Goal: Task Accomplishment & Management: Manage account settings

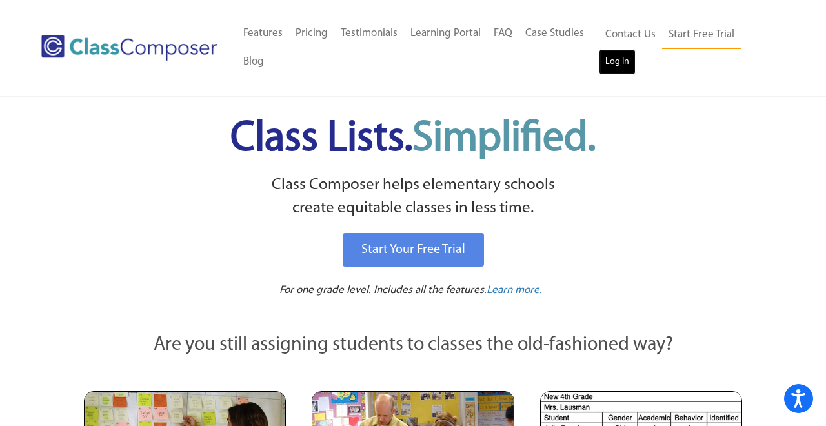
click at [624, 57] on link "Log In" at bounding box center [617, 62] width 37 height 26
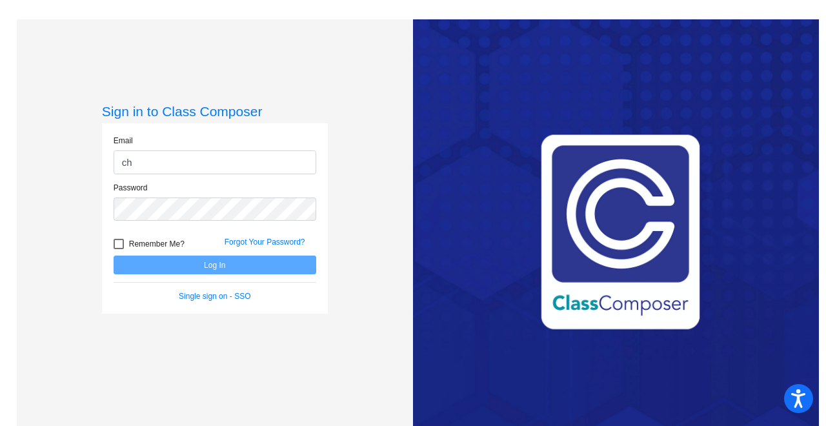
type input "[PERSON_NAME][EMAIL_ADDRESS][PERSON_NAME][DOMAIN_NAME]"
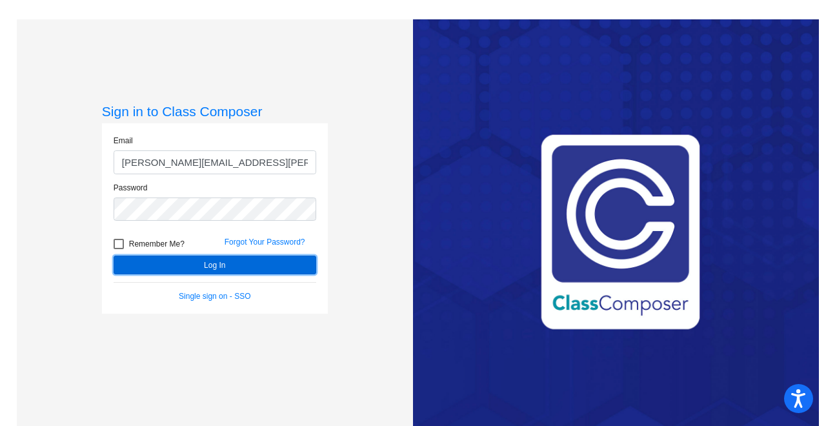
click at [194, 265] on button "Log In" at bounding box center [215, 265] width 203 height 19
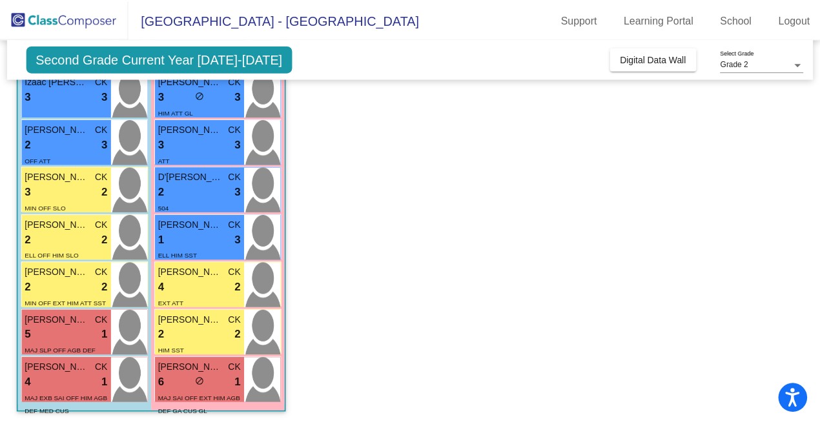
scroll to position [327, 0]
